Goal: Book appointment/travel/reservation

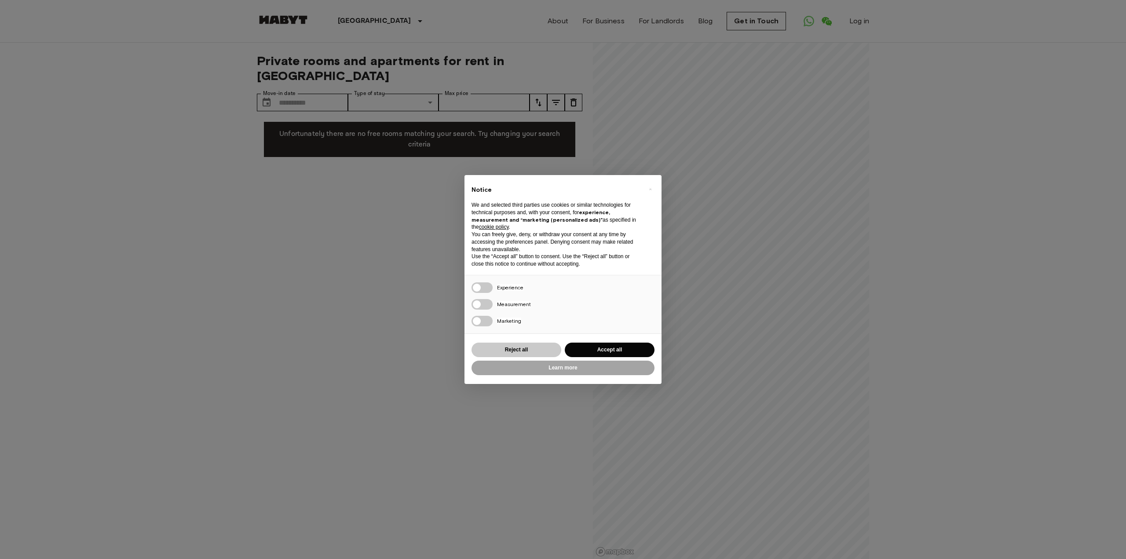
click at [521, 350] on button "Reject all" at bounding box center [517, 350] width 90 height 15
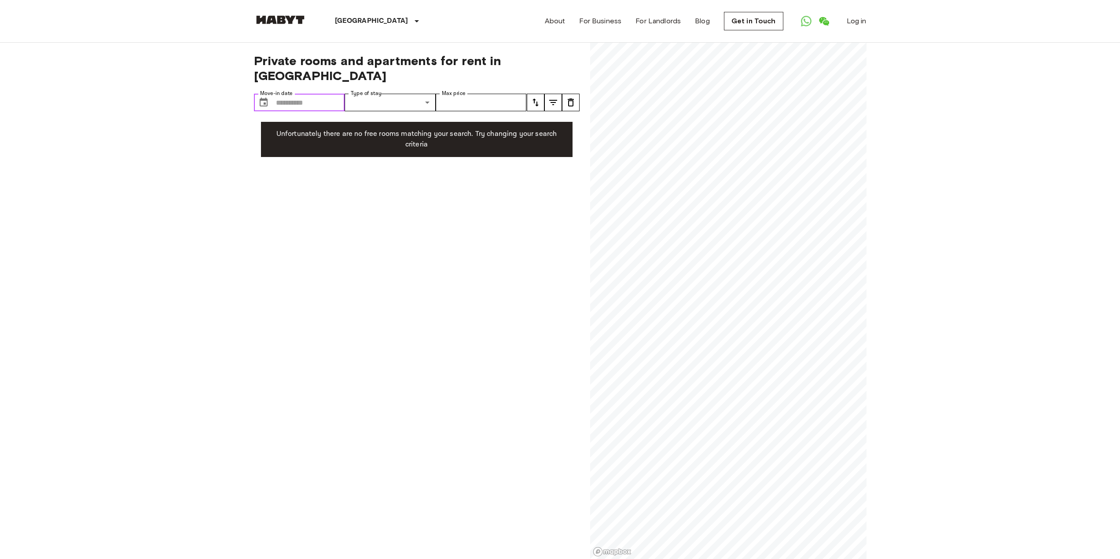
click at [286, 94] on input "Move-in date" at bounding box center [310, 103] width 69 height 18
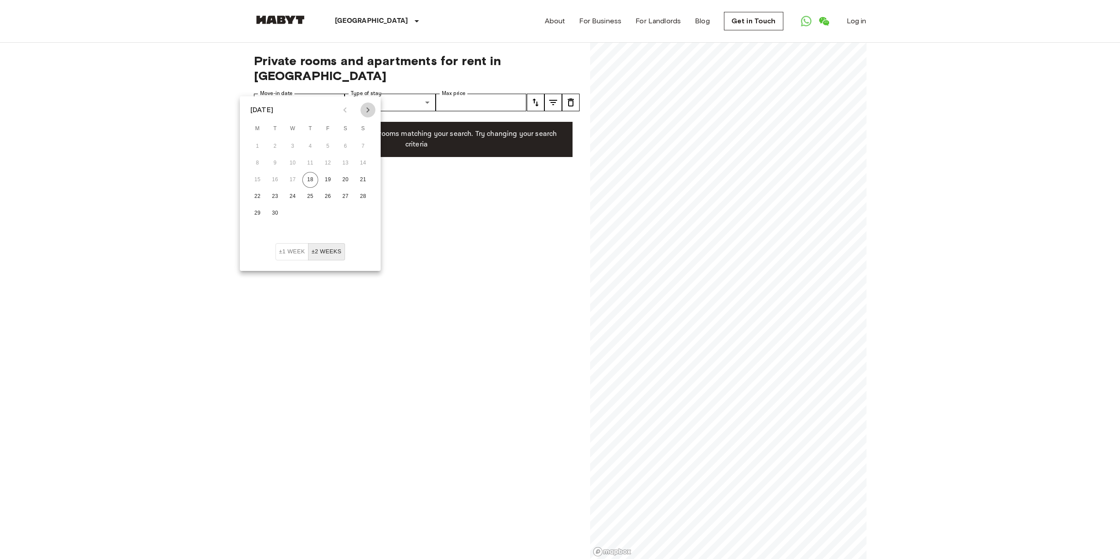
click at [365, 106] on icon "Next month" at bounding box center [368, 110] width 11 height 11
click at [346, 162] on button "10" at bounding box center [345, 163] width 16 height 16
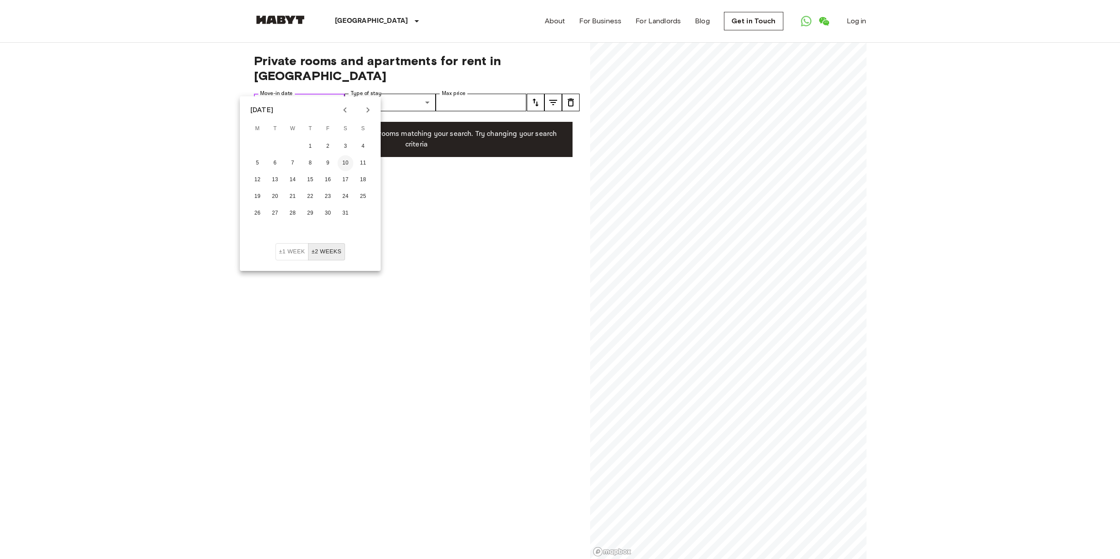
type input "**********"
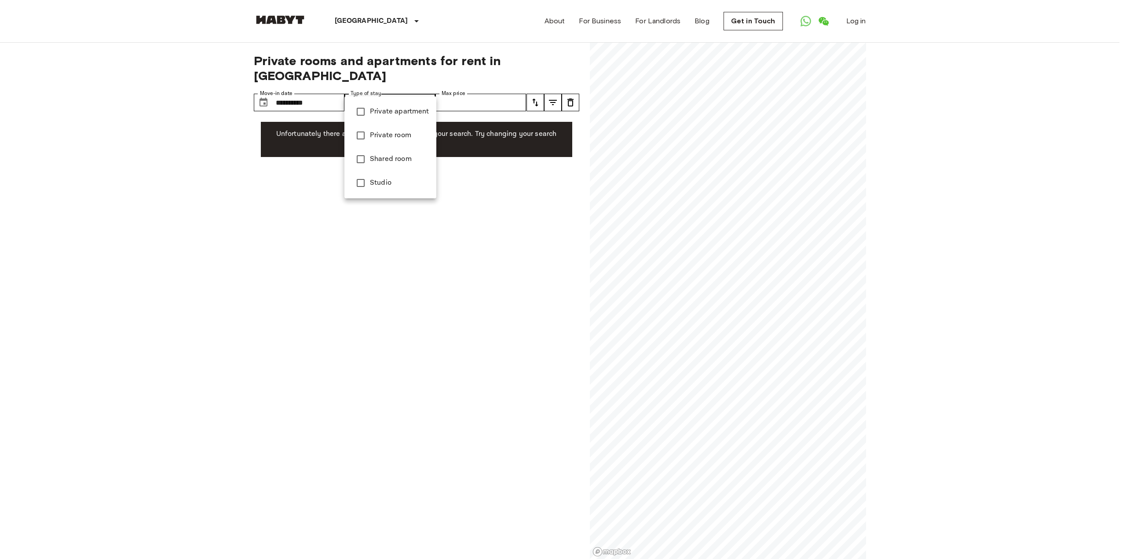
click at [404, 136] on span "Private room" at bounding box center [399, 135] width 59 height 11
type input "**********"
click at [470, 89] on div at bounding box center [563, 279] width 1126 height 559
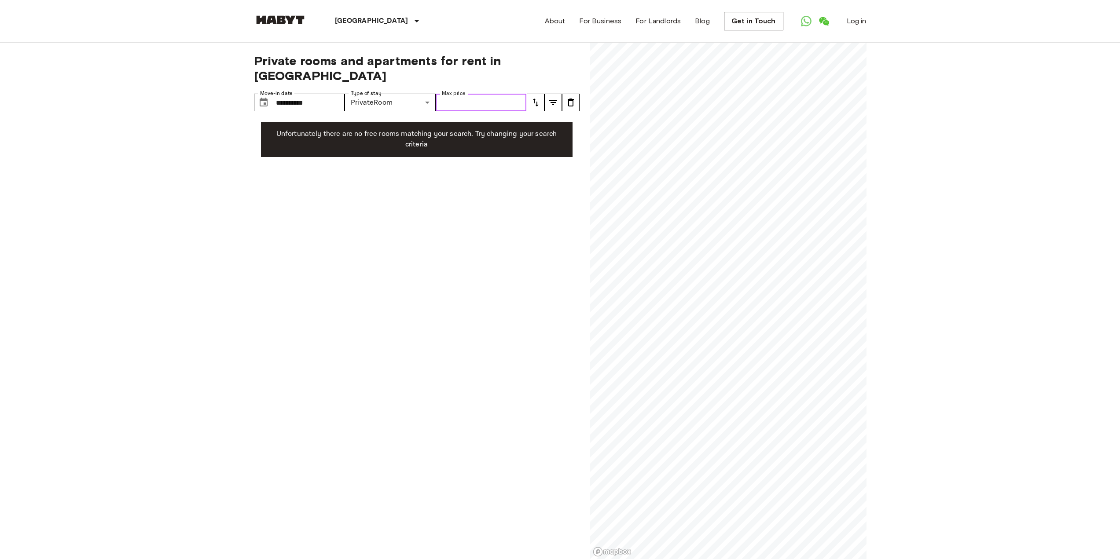
click at [519, 94] on input "Max price" at bounding box center [481, 103] width 91 height 18
click at [527, 129] on p "Unfortunately there are no free rooms matching your search. Try changing your s…" at bounding box center [416, 139] width 297 height 21
click at [550, 97] on icon "tune" at bounding box center [553, 102] width 11 height 11
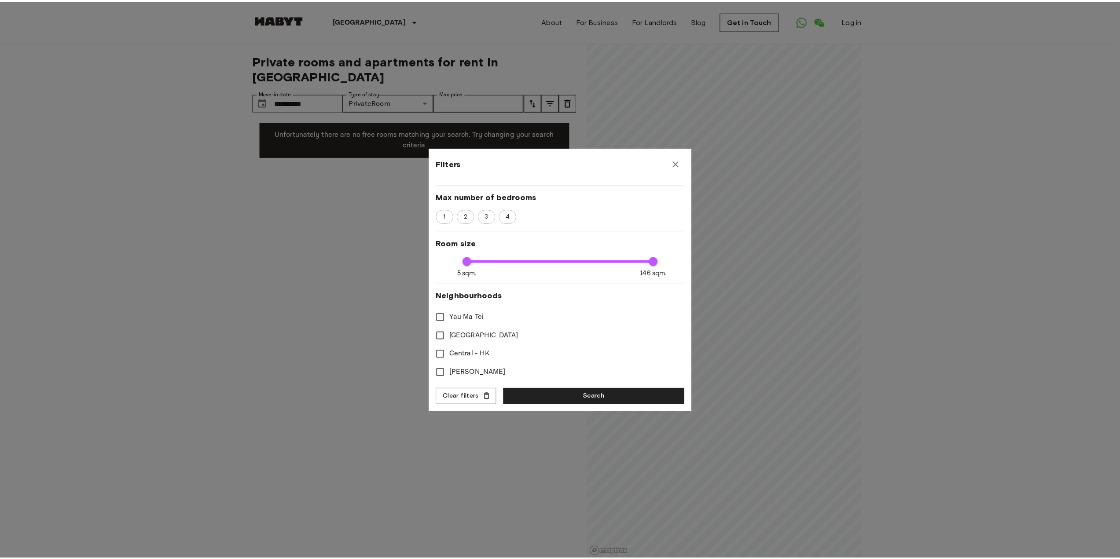
scroll to position [146, 0]
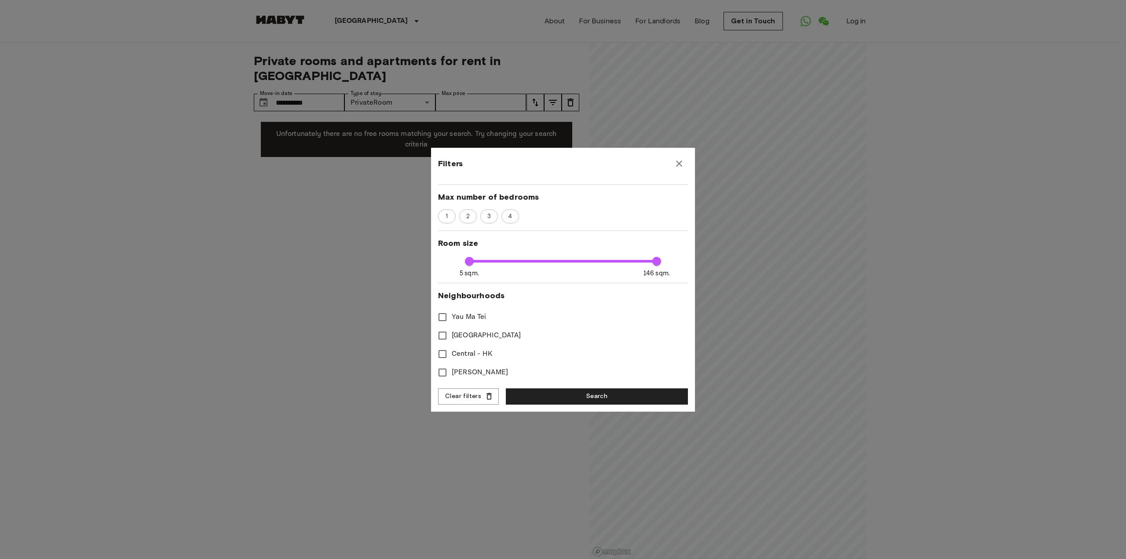
click at [681, 163] on icon "button" at bounding box center [679, 163] width 11 height 11
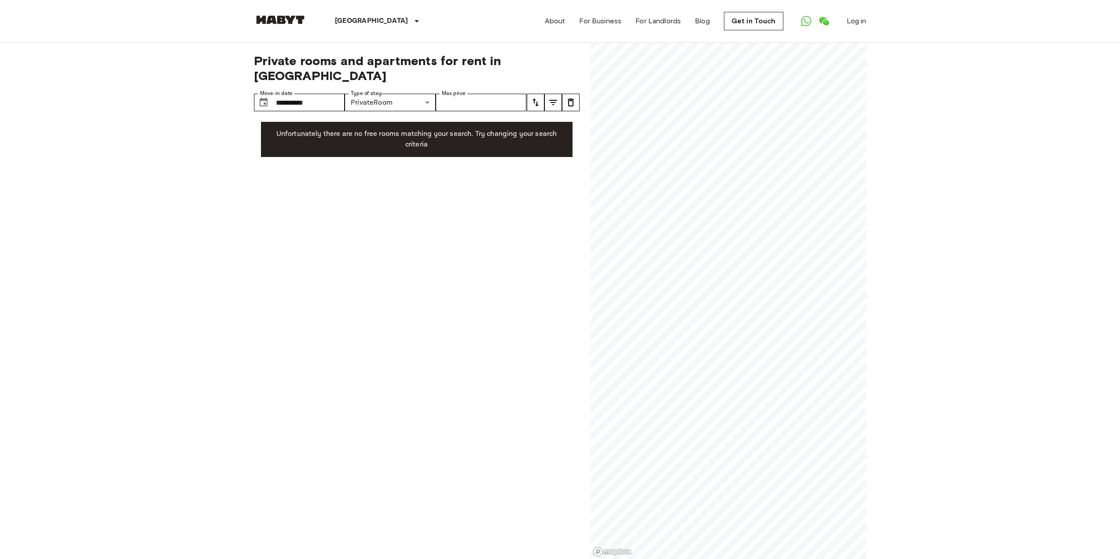
click at [553, 100] on icon "tune" at bounding box center [553, 102] width 8 height 5
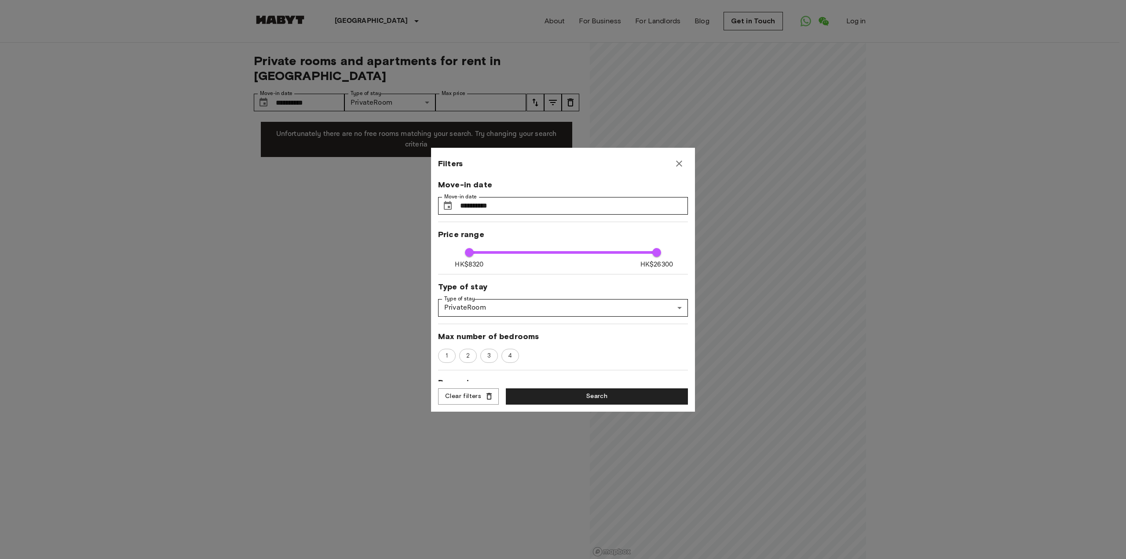
drag, startPoint x: 253, startPoint y: 256, endPoint x: 290, endPoint y: 220, distance: 51.0
click at [256, 255] on div at bounding box center [563, 279] width 1126 height 559
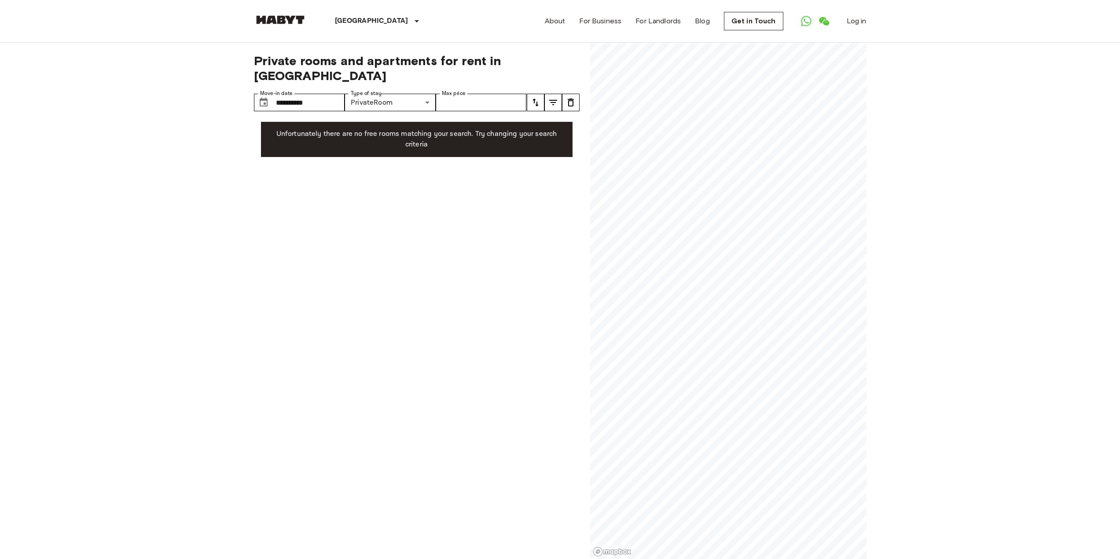
click at [362, 131] on p "Unfortunately there are no free rooms matching your search. Try changing your s…" at bounding box center [416, 139] width 297 height 21
